Goal: Information Seeking & Learning: Find specific fact

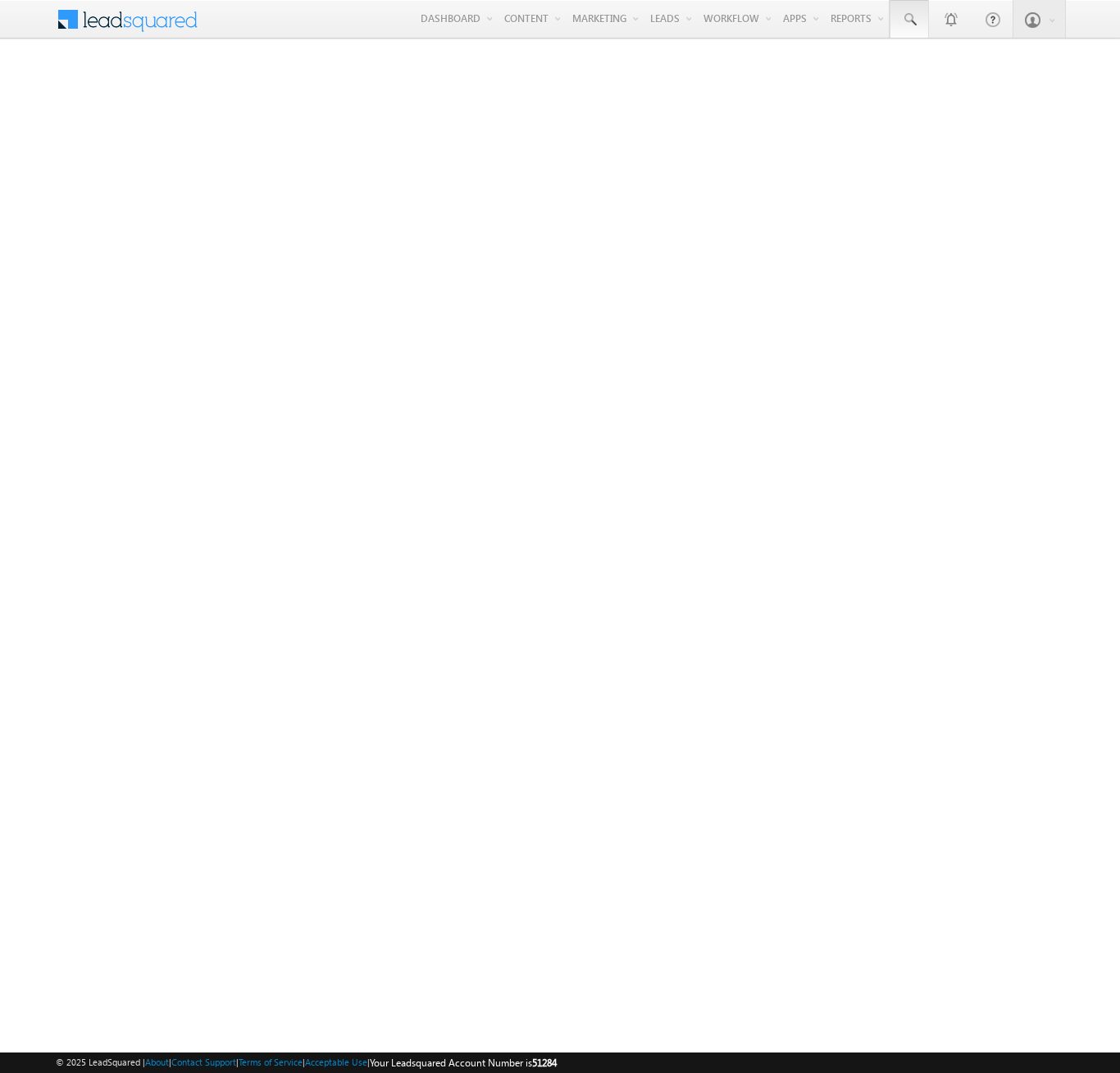
click at [909, 20] on span at bounding box center [909, 20] width 17 height 17
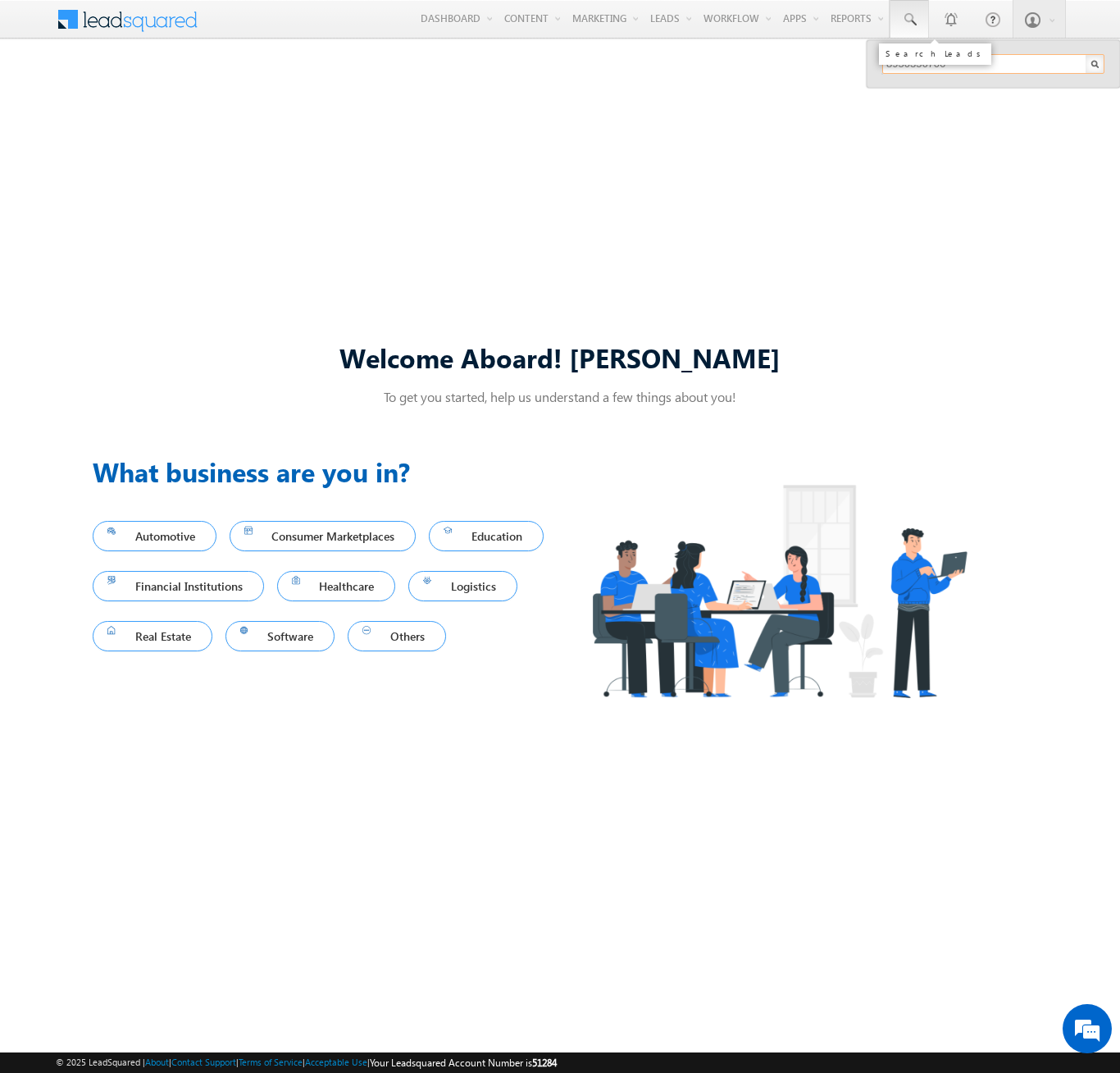
type input "8950356706"
click at [1001, 88] on div "[PERSON_NAME]" at bounding box center [1000, 88] width 220 height 18
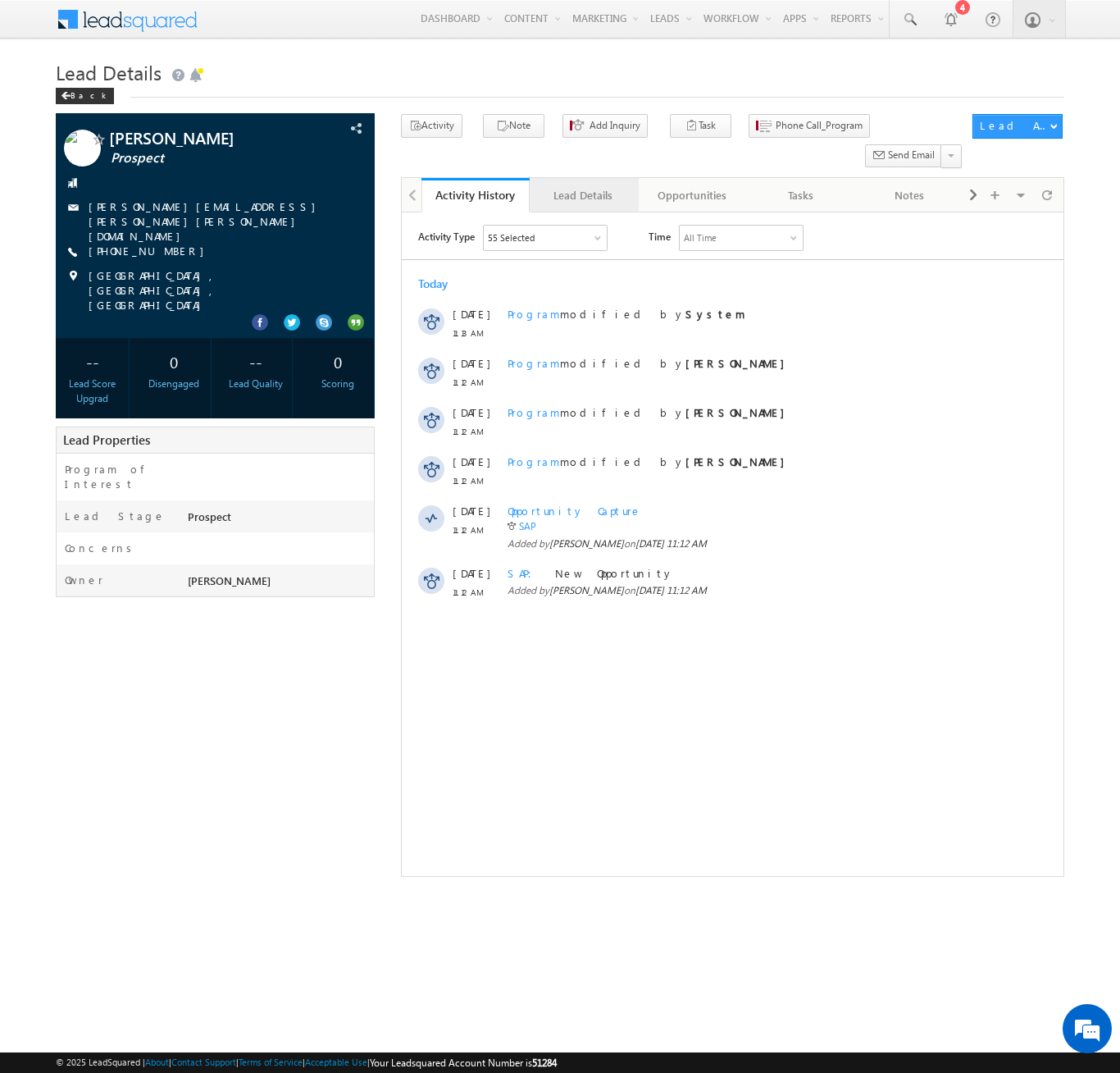
click at [583, 186] on div "Lead Details" at bounding box center [583, 195] width 80 height 20
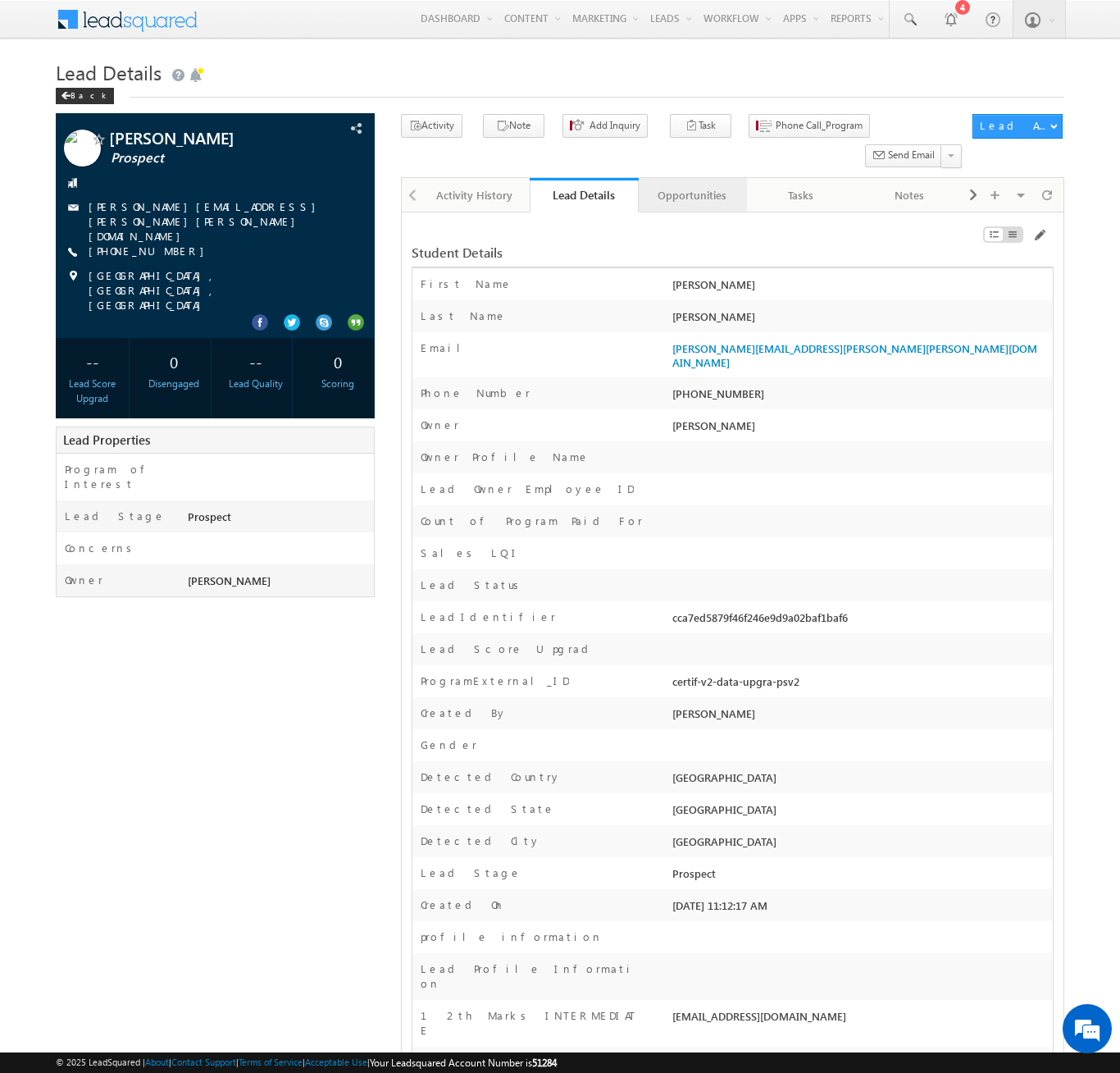
click at [691, 186] on div "Opportunities" at bounding box center [692, 195] width 80 height 20
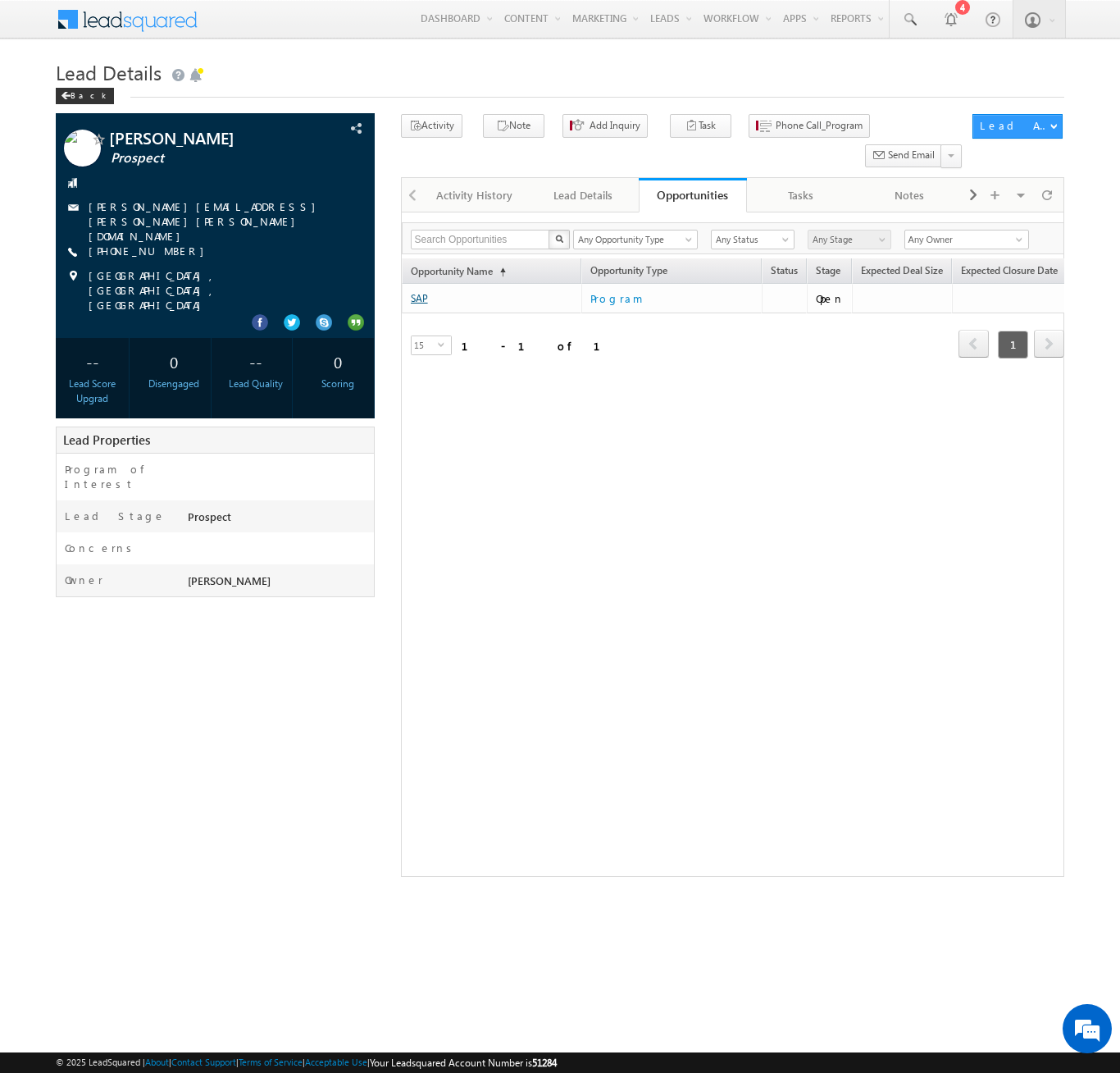
click at [419, 292] on link "SAP" at bounding box center [420, 298] width 18 height 13
